Goal: Task Accomplishment & Management: Complete application form

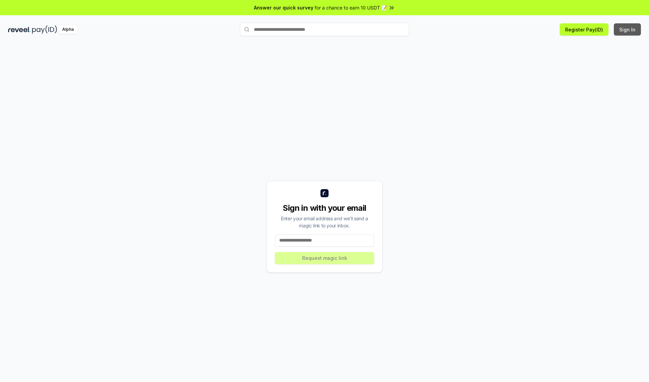
click at [628, 29] on button "Sign In" at bounding box center [627, 29] width 27 height 12
type input "**********"
click at [325, 258] on button "Request magic link" at bounding box center [324, 258] width 99 height 12
